Goal: Navigation & Orientation: Go to known website

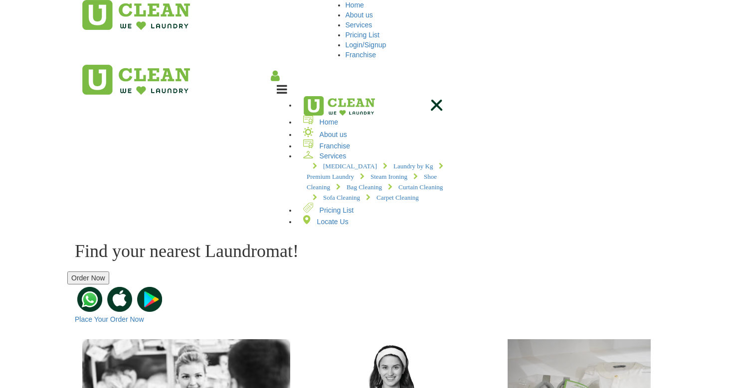
click at [132, 287] on img at bounding box center [119, 299] width 25 height 25
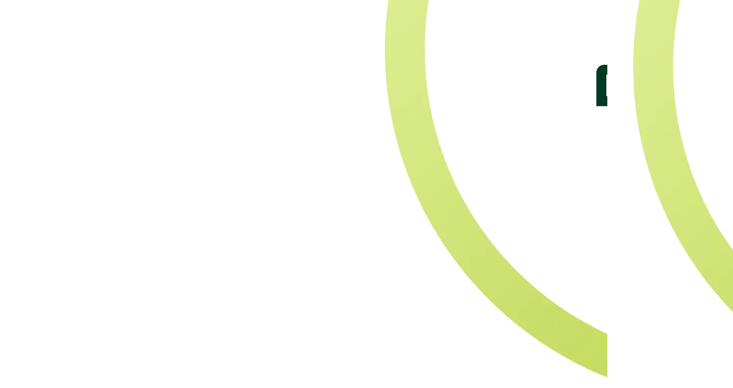
scroll to position [2129, 0]
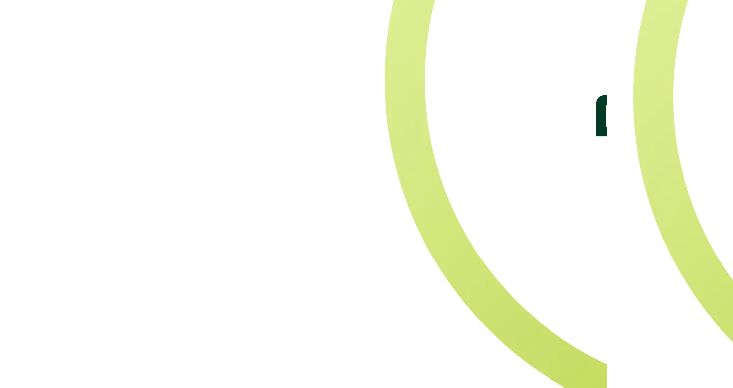
scroll to position [2129, 0]
